Goal: Find specific page/section: Find specific page/section

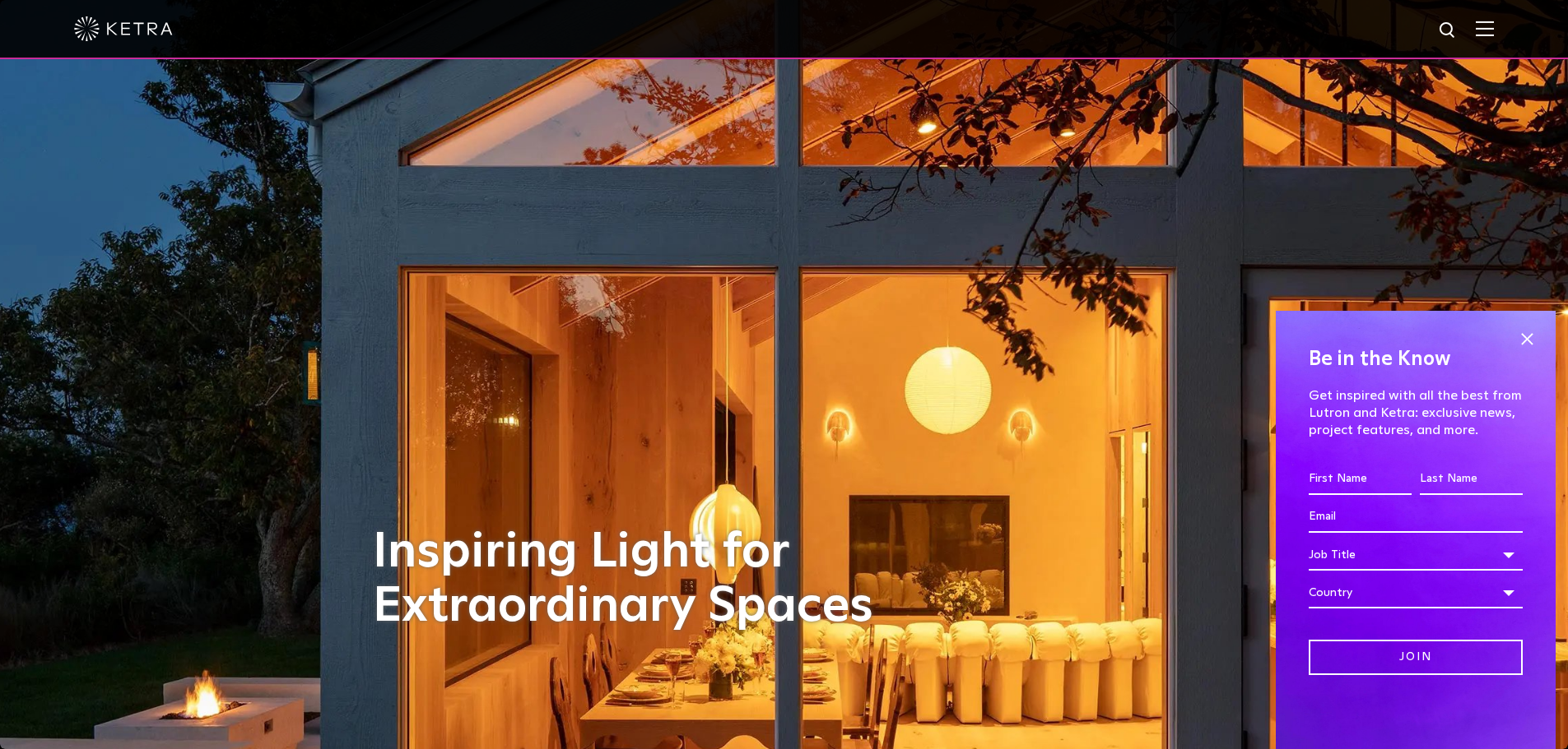
click at [1493, 30] on img at bounding box center [1484, 28] width 18 height 16
click at [1493, 30] on span at bounding box center [1484, 28] width 18 height 16
click at [1493, 30] on img at bounding box center [1484, 28] width 18 height 16
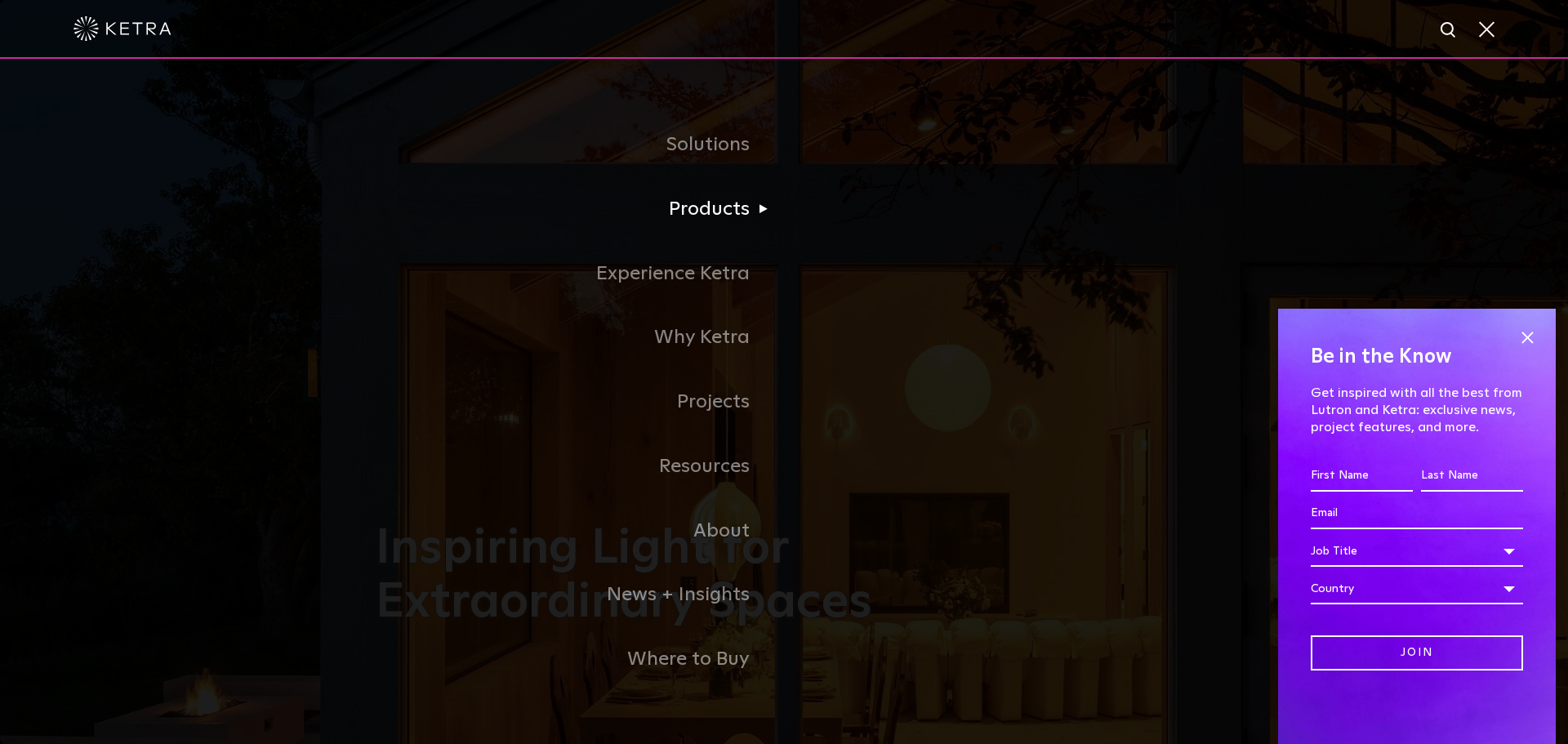
click at [874, 241] on li "Products Commercial Products Residential Products" at bounding box center [784, 209] width 817 height 65
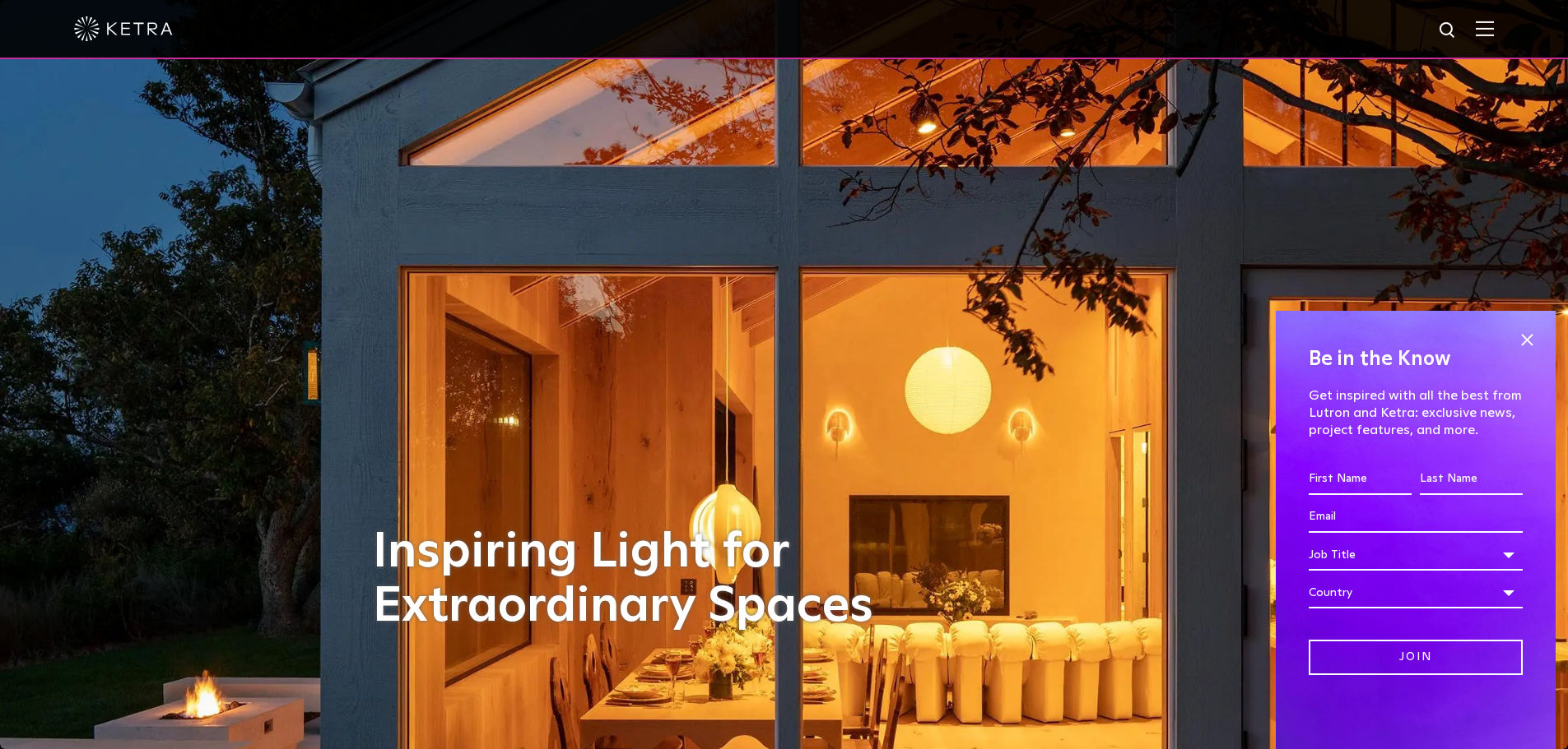
click at [1483, 27] on div at bounding box center [784, 28] width 1419 height 58
click at [1492, 32] on img at bounding box center [1484, 28] width 18 height 16
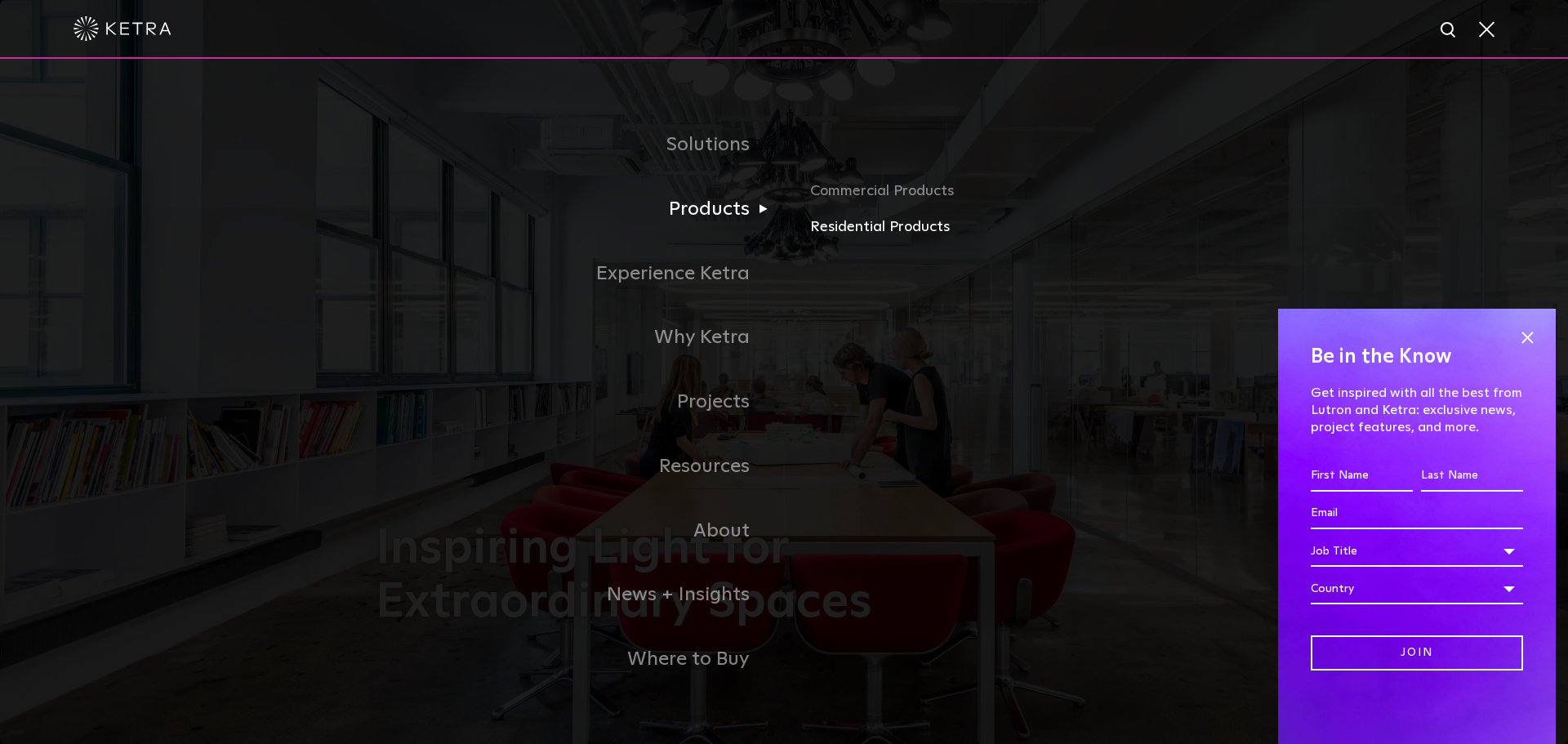
click at [839, 231] on link "Residential Products" at bounding box center [1001, 227] width 382 height 23
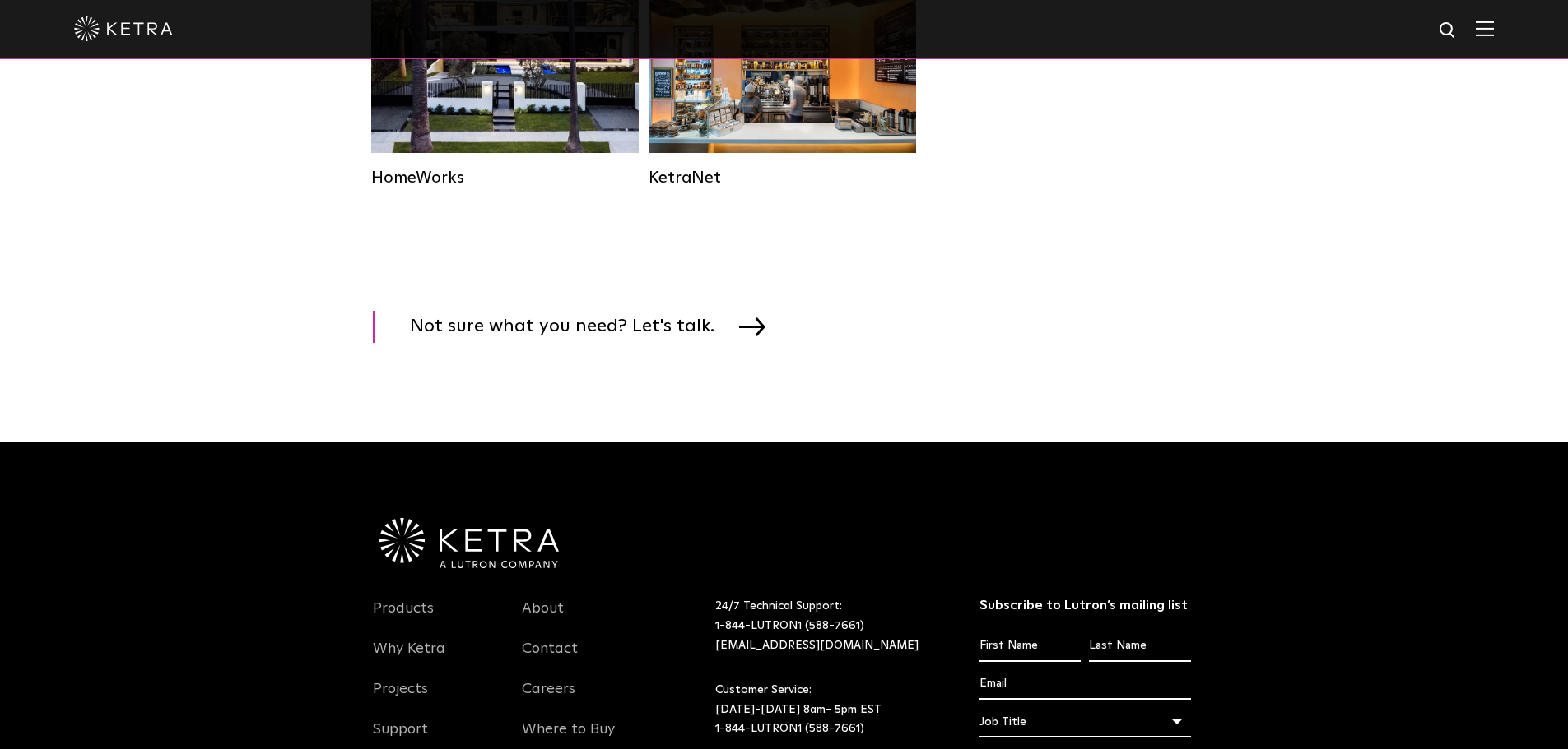
scroll to position [2467, 0]
